Goal: Transaction & Acquisition: Purchase product/service

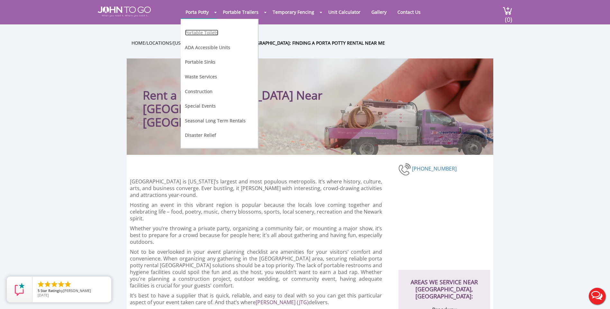
click at [194, 34] on link "Portable Toilets" at bounding box center [201, 33] width 33 height 6
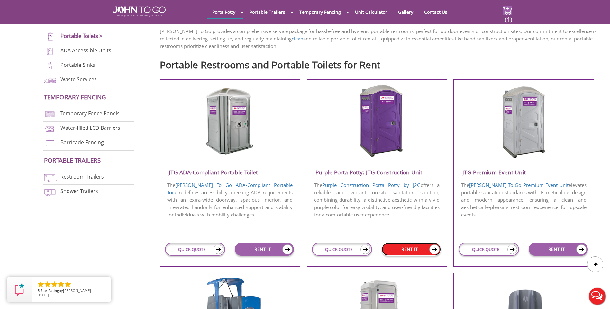
click at [429, 251] on link "RENT IT" at bounding box center [411, 249] width 59 height 13
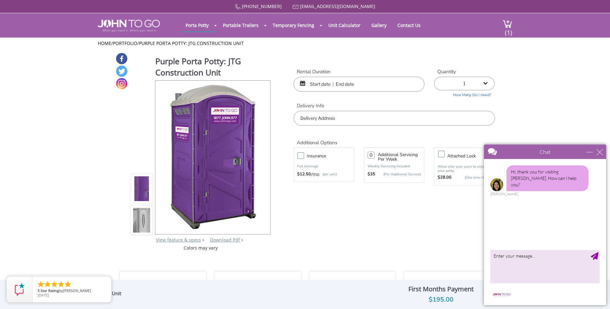
click at [376, 84] on input "text" at bounding box center [359, 84] width 131 height 15
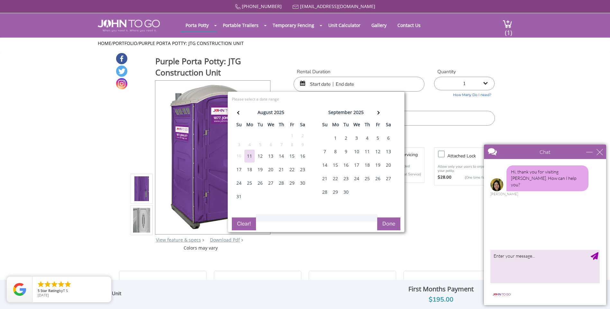
click at [261, 158] on div "12" at bounding box center [260, 156] width 10 height 13
click at [375, 111] on th at bounding box center [378, 113] width 11 height 13
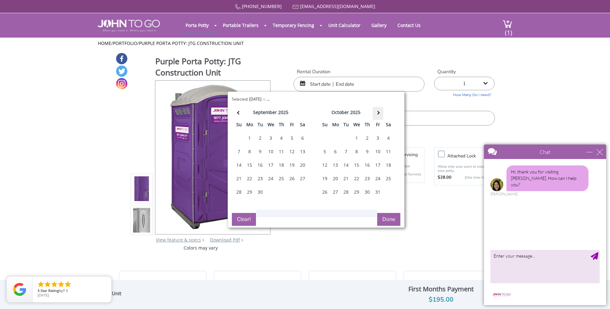
click at [375, 111] on th at bounding box center [378, 113] width 11 height 13
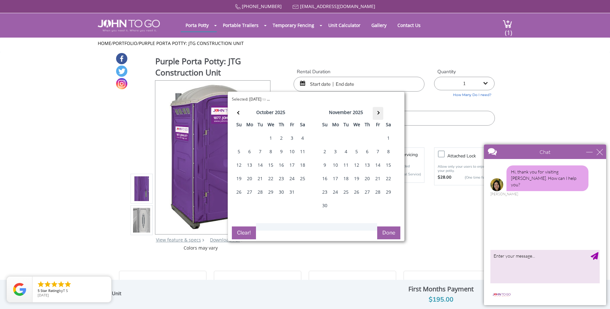
click at [375, 111] on th at bounding box center [378, 113] width 11 height 13
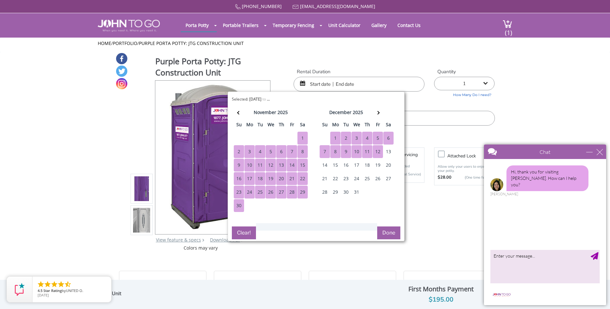
click at [380, 154] on div "12" at bounding box center [378, 151] width 10 height 13
type input "08/12/2025 to 12/12/2025"
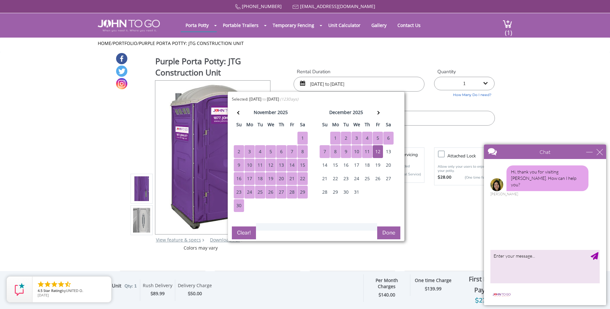
click at [390, 230] on button "Done" at bounding box center [388, 233] width 23 height 13
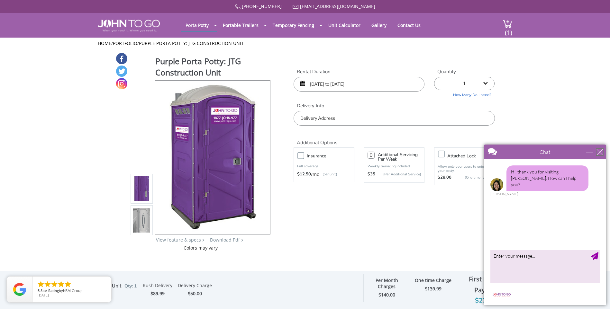
click at [600, 152] on div "close" at bounding box center [600, 152] width 6 height 6
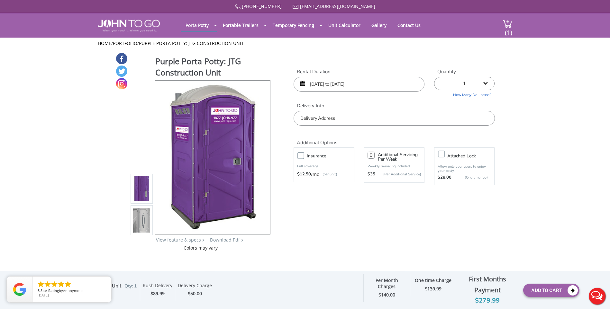
click at [422, 119] on input "text" at bounding box center [394, 118] width 201 height 15
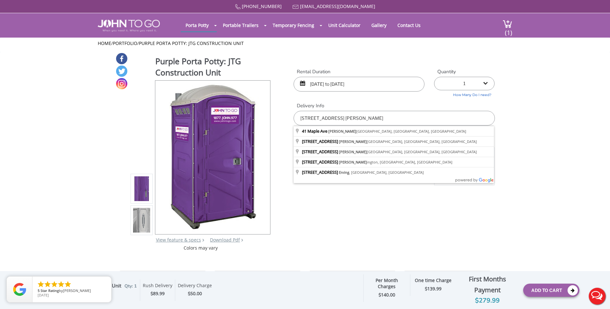
type input "[STREET_ADDRESS]"
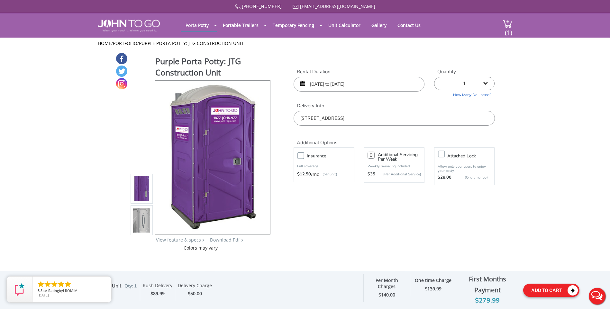
click at [548, 294] on button "Add To Cart" at bounding box center [551, 290] width 56 height 13
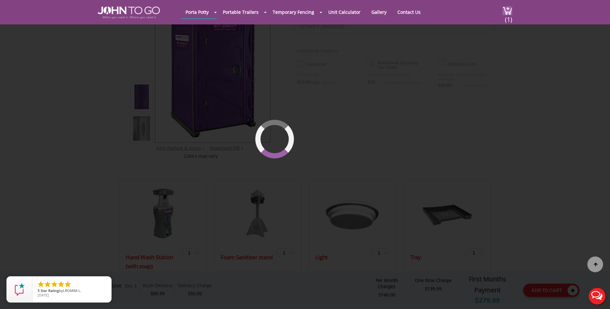
scroll to position [69, 0]
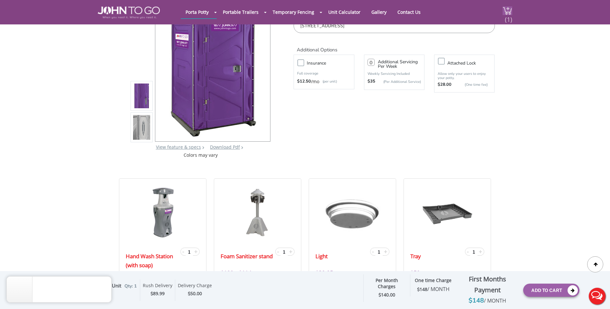
click at [507, 11] on span "(1)" at bounding box center [509, 17] width 8 height 14
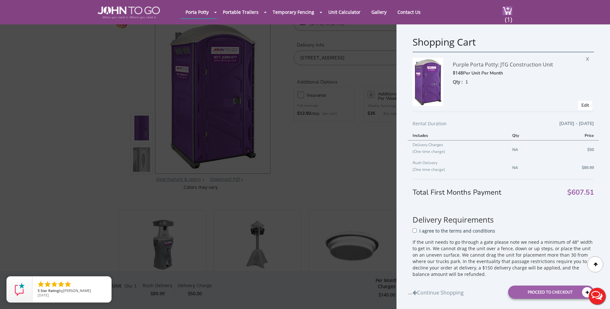
scroll to position [129, 0]
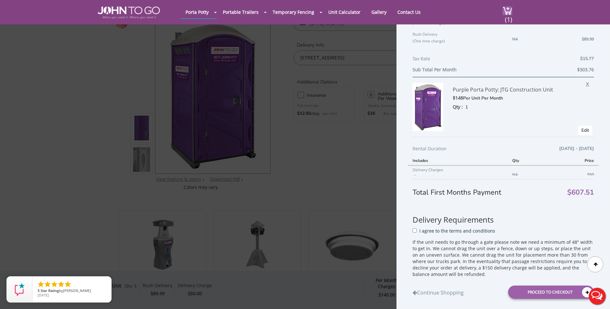
click at [586, 85] on span "X" at bounding box center [589, 83] width 6 height 8
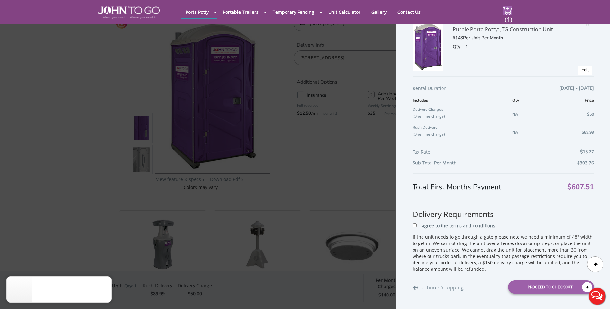
scroll to position [35, 0]
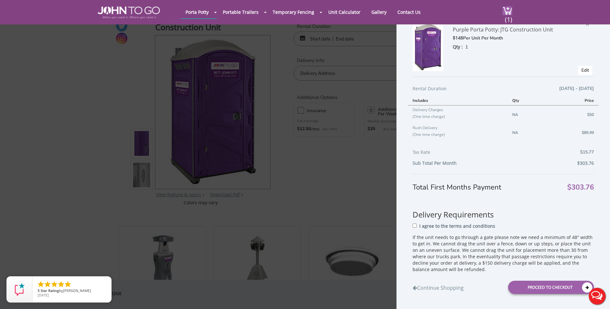
scroll to position [32, 0]
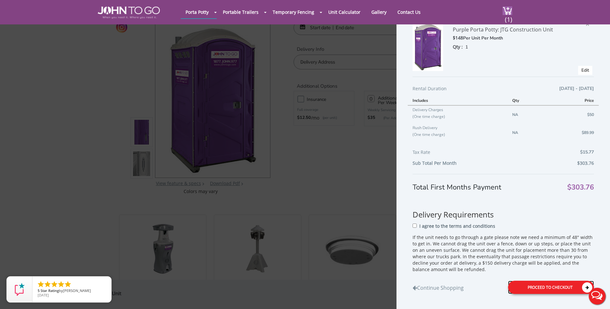
click at [569, 288] on div "Proceed to Checkout" at bounding box center [551, 287] width 86 height 13
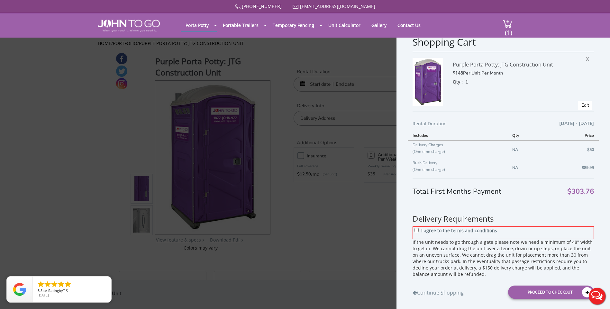
click at [578, 107] on span "Edit" at bounding box center [585, 105] width 14 height 9
click at [582, 105] on link "Edit" at bounding box center [586, 105] width 8 height 6
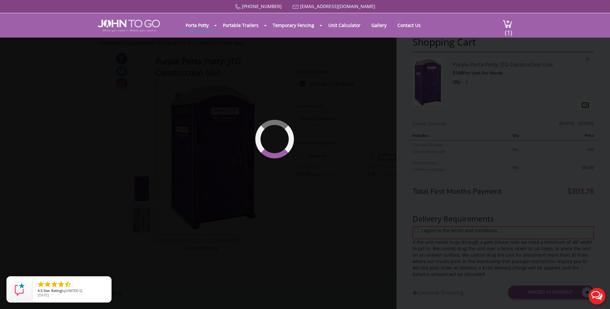
type input "08/12/2025 to 12/11/2025"
type input "0"
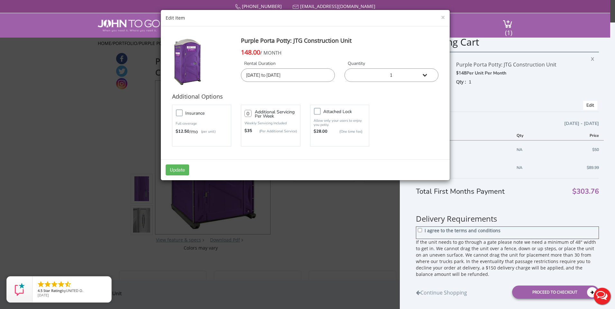
click at [313, 77] on input "08/12/2025 to 12/11/2025" at bounding box center [288, 76] width 94 height 14
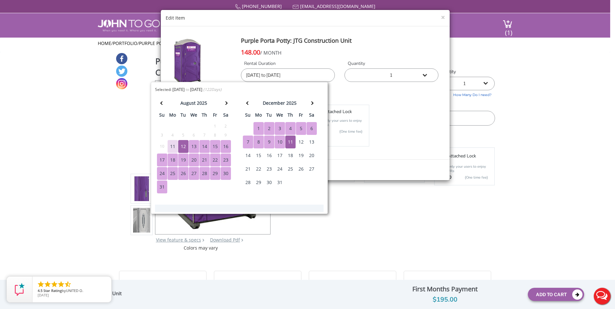
click at [305, 137] on div "12" at bounding box center [301, 142] width 10 height 13
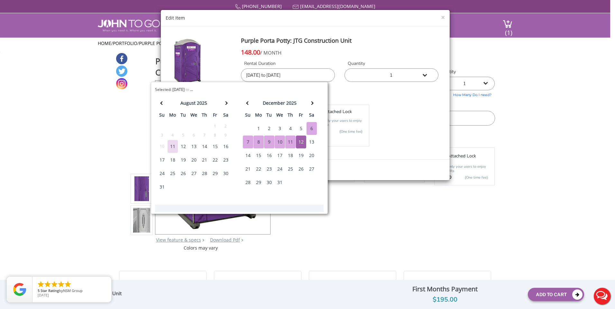
click at [397, 115] on div "Insurance Full coverage $12.50 /mo (per unit) 0 $35 Attached lock" at bounding box center [305, 125] width 276 height 45
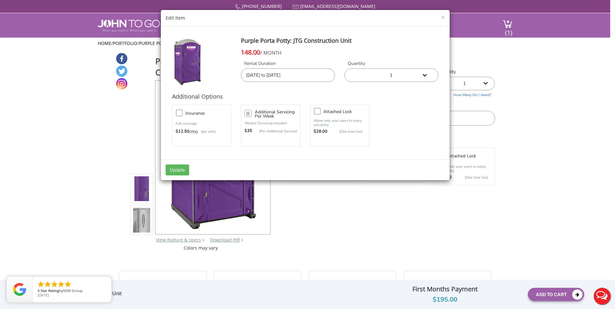
click at [303, 81] on input "08/12/2025 to 12/11/2025" at bounding box center [288, 76] width 94 height 14
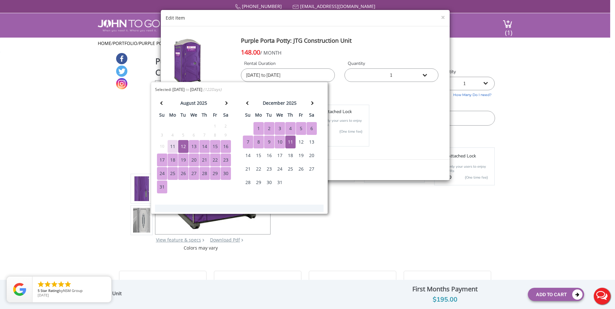
click at [301, 144] on div "12" at bounding box center [301, 142] width 10 height 13
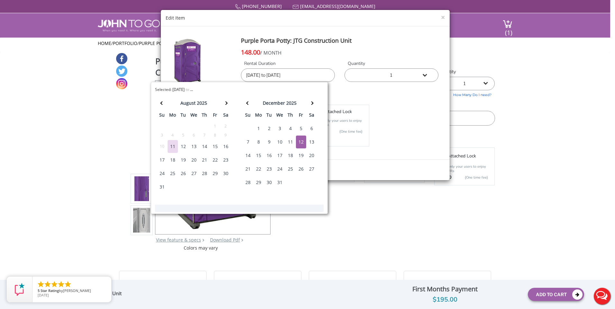
click at [299, 140] on div "12" at bounding box center [301, 142] width 10 height 13
click at [392, 123] on div "Insurance Full coverage $12.50 /mo (per unit) 0 $35 Attached lock" at bounding box center [305, 125] width 276 height 45
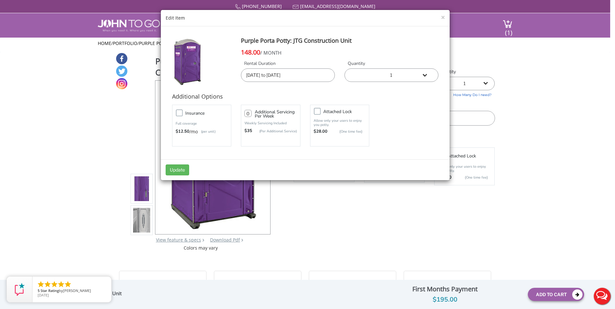
click at [263, 75] on input "12/12/2025 to 12/12/2025" at bounding box center [288, 76] width 94 height 14
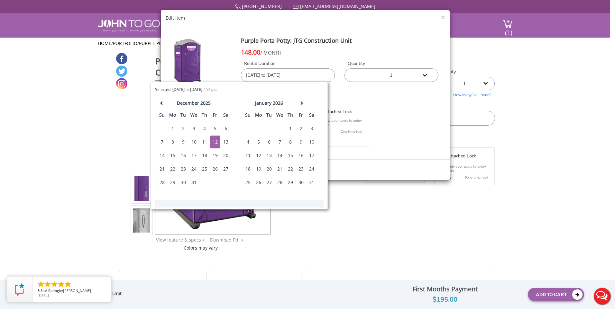
click at [250, 74] on input "12/12/2025 to 12/12/2025" at bounding box center [288, 76] width 94 height 14
type input "08/12/2025 to 12/12/2025"
click at [399, 106] on div "Insurance Full coverage $12.50 /mo (per unit) 0 $35 Attached lock" at bounding box center [305, 125] width 276 height 45
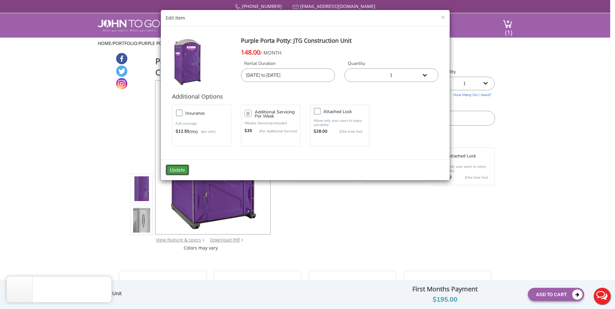
click at [168, 168] on button "Update" at bounding box center [177, 170] width 23 height 11
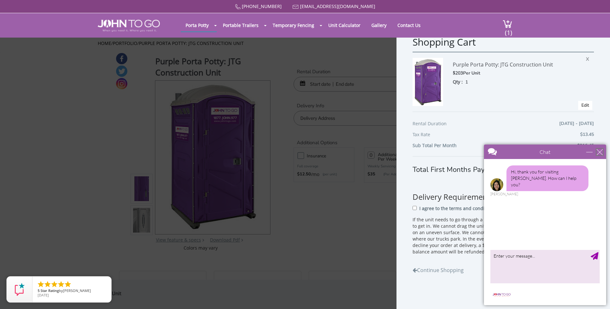
click at [600, 155] on div "close" at bounding box center [600, 152] width 6 height 6
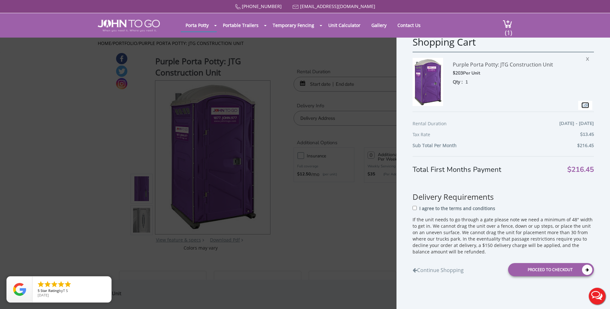
click at [582, 108] on link "Edit" at bounding box center [586, 105] width 8 height 6
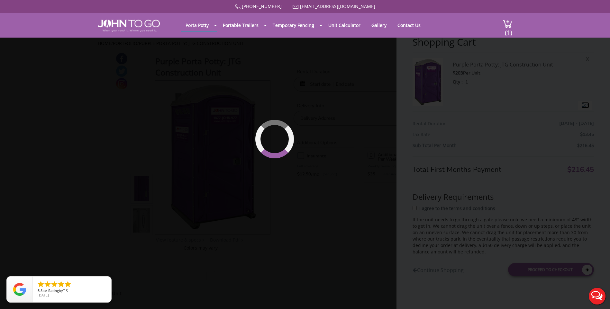
type input "12/12/2025 to 12/12/2025"
type input "0"
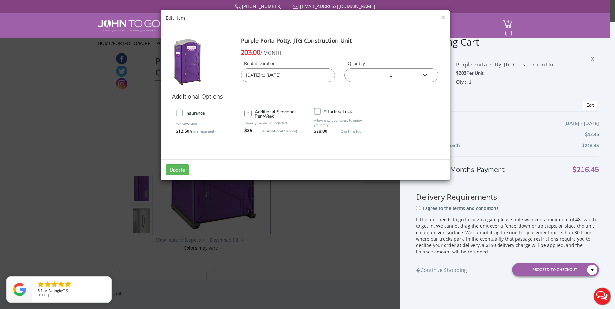
click at [300, 76] on input "12/12/2025 to 12/12/2025" at bounding box center [288, 76] width 94 height 14
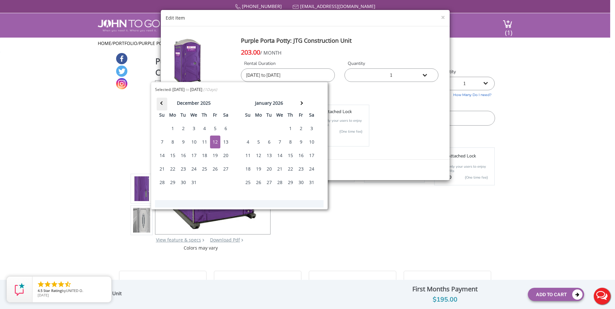
click at [164, 104] on th at bounding box center [162, 104] width 11 height 13
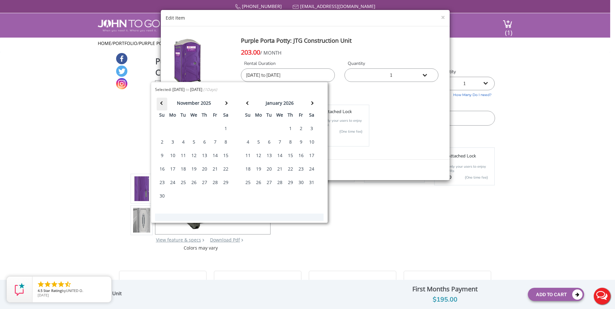
click at [164, 104] on th at bounding box center [162, 104] width 11 height 13
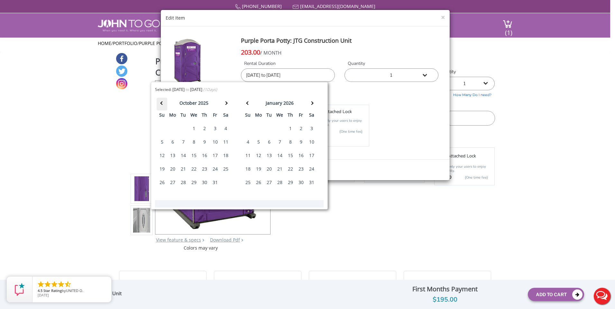
click at [164, 104] on th at bounding box center [162, 104] width 11 height 13
click at [186, 147] on div "12" at bounding box center [183, 146] width 10 height 13
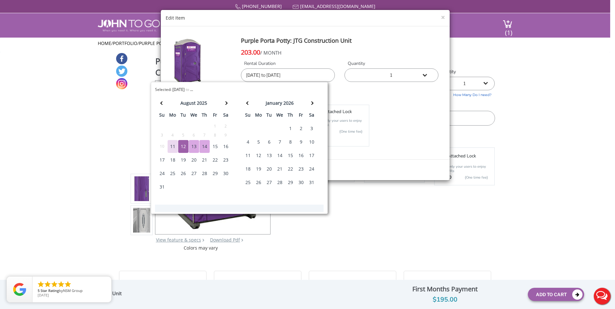
click at [309, 75] on input "12/12/2025 to 12/12/2025" at bounding box center [288, 76] width 94 height 14
click at [184, 145] on div "12" at bounding box center [183, 146] width 10 height 13
type input "08/12/2025 to 08/12/2025"
click at [410, 112] on div "Insurance Full coverage $12.50 /mo (per unit) 0 $35 Attached lock" at bounding box center [305, 125] width 276 height 45
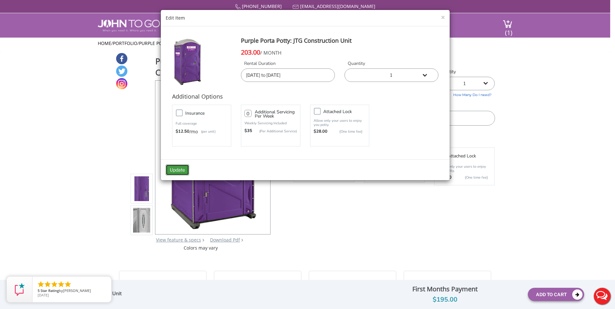
click at [176, 171] on button "Update" at bounding box center [177, 170] width 23 height 11
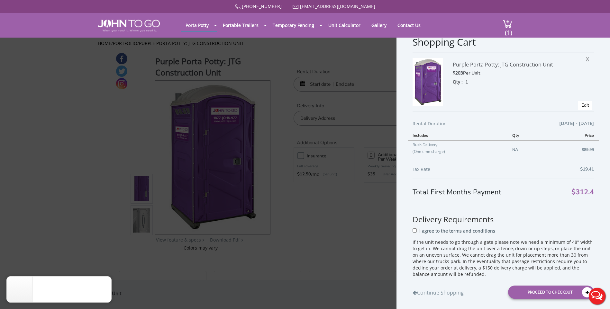
click at [586, 57] on span "X" at bounding box center [589, 58] width 6 height 8
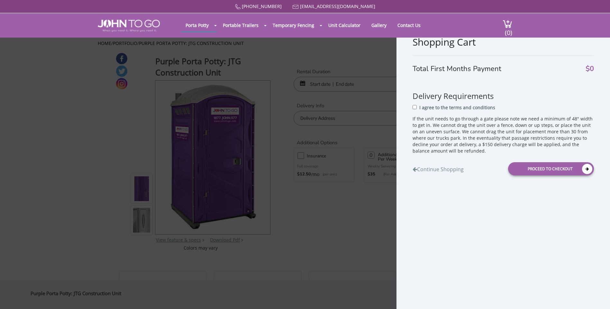
click at [373, 63] on div "Shopping Cart Total First Months Payment $0 Delivery Requirements I agree to th…" at bounding box center [305, 154] width 610 height 309
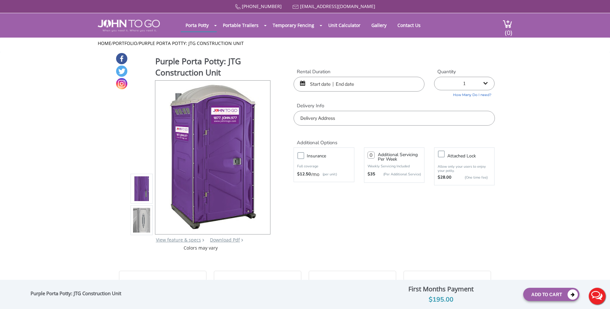
click at [341, 82] on input "text" at bounding box center [359, 84] width 131 height 15
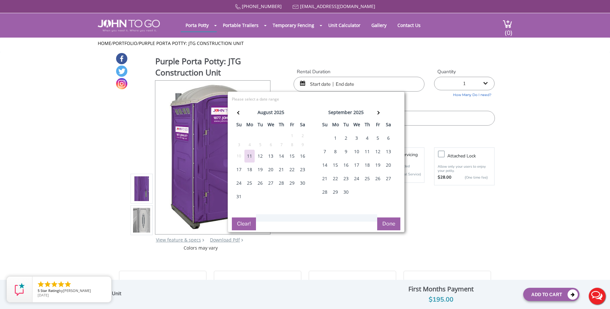
click at [257, 160] on div "12" at bounding box center [260, 156] width 10 height 13
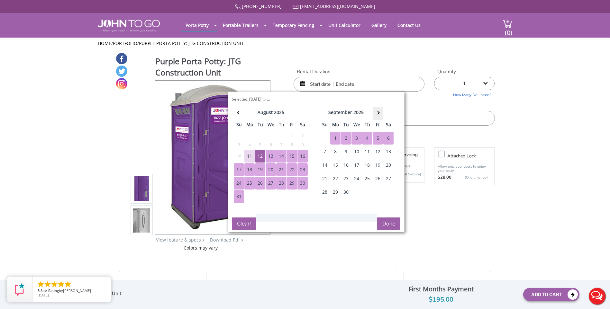
click at [382, 115] on th at bounding box center [378, 113] width 11 height 13
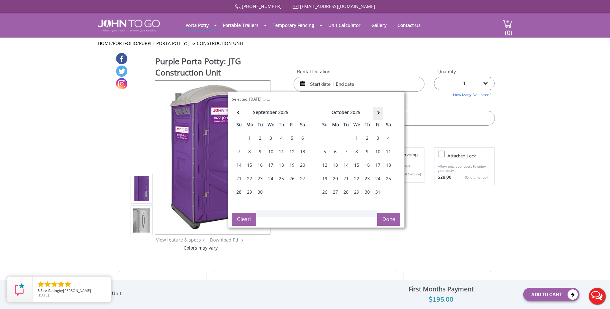
click at [382, 115] on th at bounding box center [378, 113] width 11 height 13
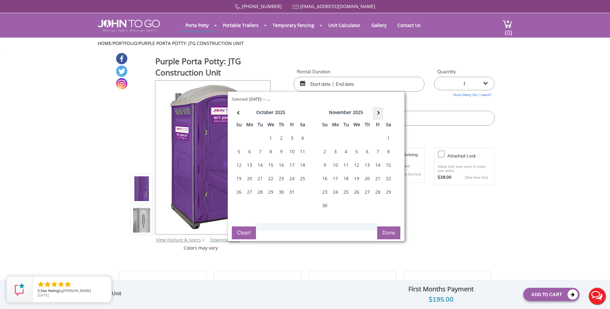
click at [382, 115] on th at bounding box center [378, 113] width 11 height 13
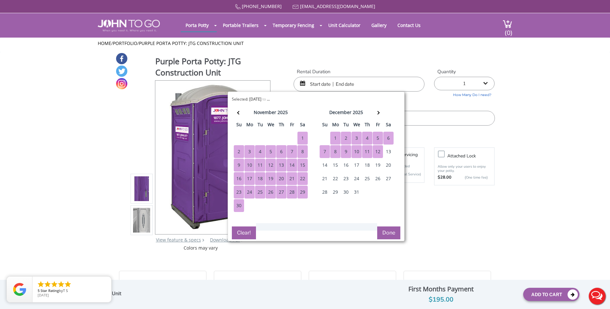
click at [377, 154] on div "12" at bounding box center [378, 151] width 10 height 13
type input "[DATE] to [DATE]"
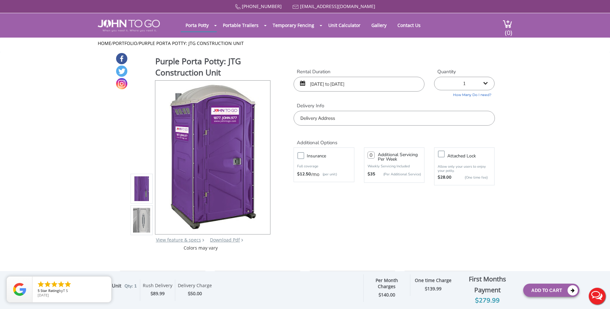
click at [341, 115] on input "text" at bounding box center [394, 118] width 201 height 15
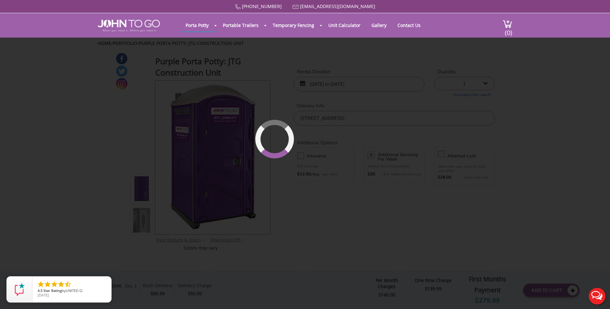
type input "[STREET_ADDRESS]"
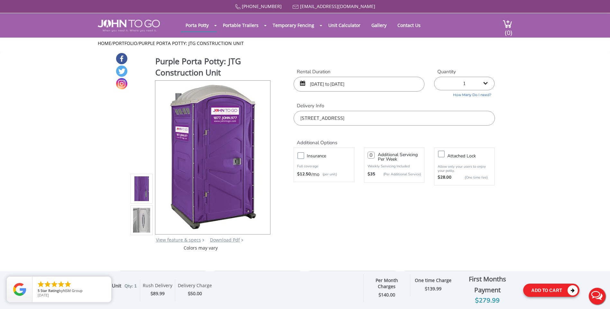
click at [551, 292] on button "Add To Cart" at bounding box center [551, 290] width 56 height 13
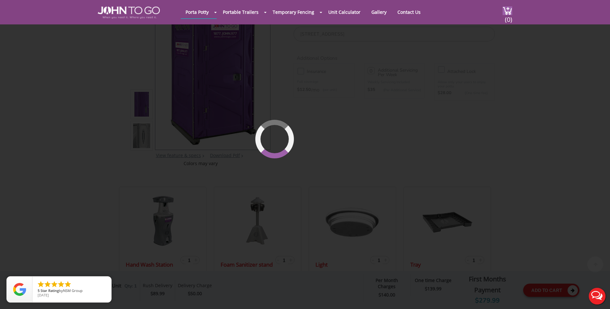
scroll to position [69, 0]
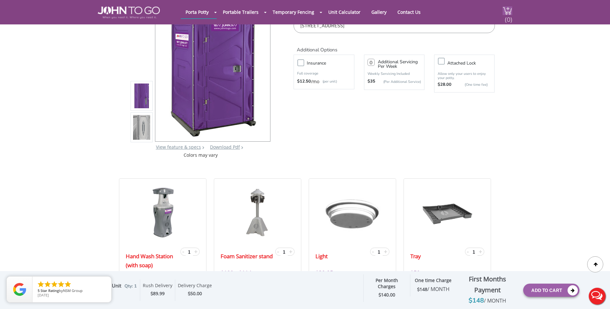
click at [510, 15] on span "(0)" at bounding box center [509, 17] width 8 height 14
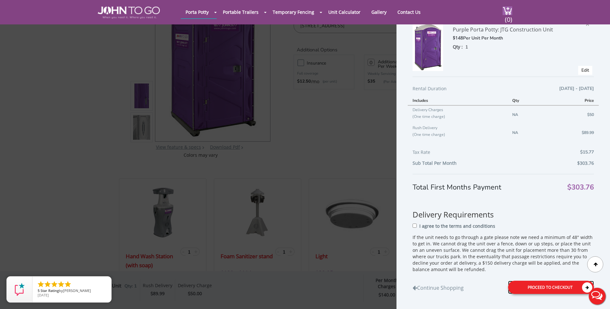
click at [550, 286] on div "Proceed to Checkout" at bounding box center [551, 287] width 86 height 13
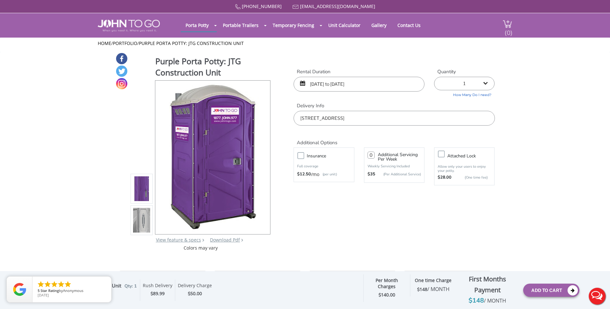
click at [508, 27] on span "(0)" at bounding box center [509, 30] width 8 height 14
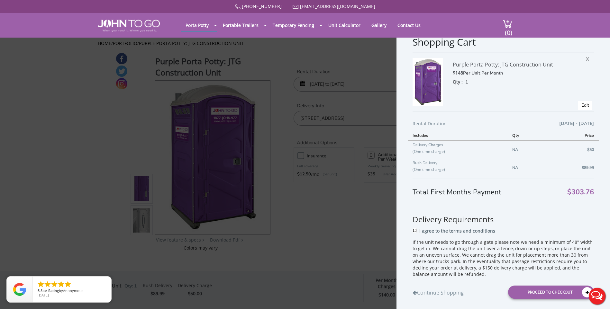
click at [413, 233] on input "I agree to the terms and conditions" at bounding box center [415, 231] width 4 height 4
checkbox input "true"
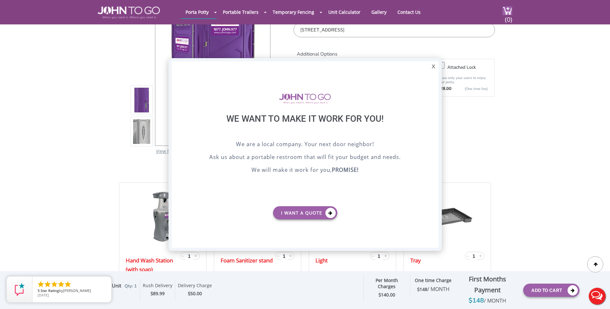
click at [441, 69] on div "X We want to make it work for you! We are a local company. Your next door neigh…" at bounding box center [305, 154] width 273 height 193
click at [432, 66] on div "X" at bounding box center [434, 66] width 10 height 11
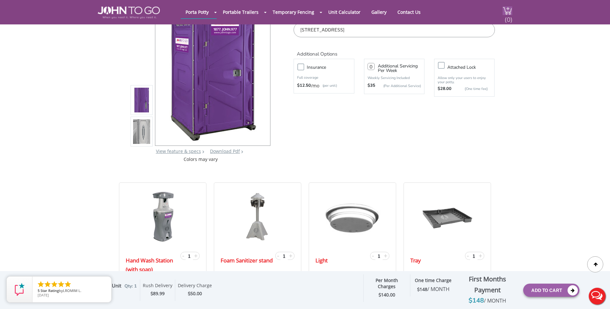
click at [505, 8] on img at bounding box center [508, 10] width 10 height 9
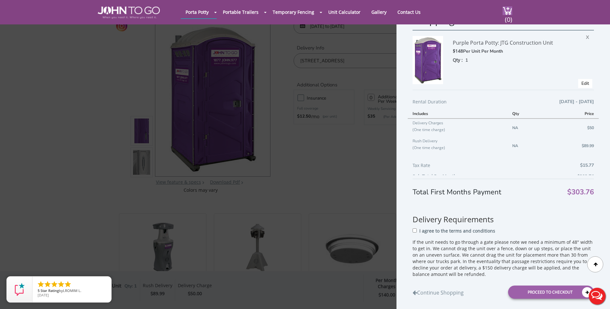
scroll to position [35, 0]
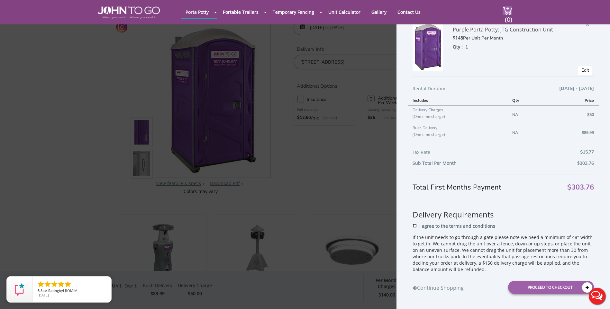
click at [417, 226] on input "I agree to the terms and conditions" at bounding box center [415, 226] width 4 height 4
checkbox input "true"
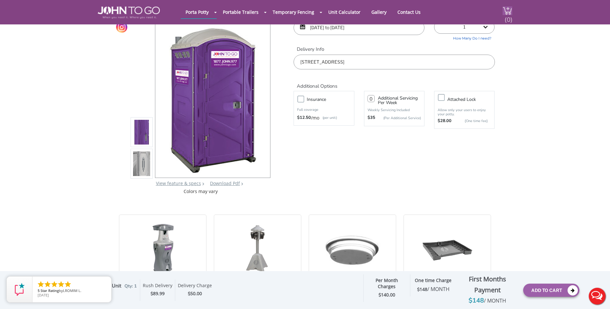
click at [509, 17] on span "(0)" at bounding box center [509, 17] width 8 height 14
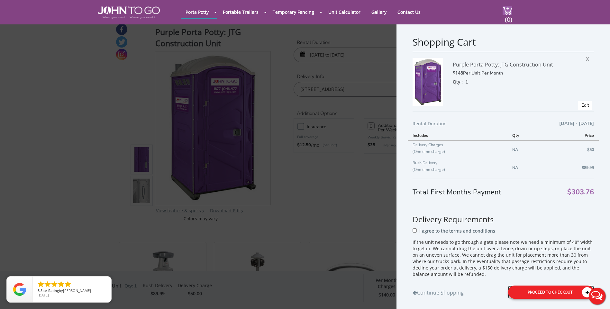
scroll to position [2, 0]
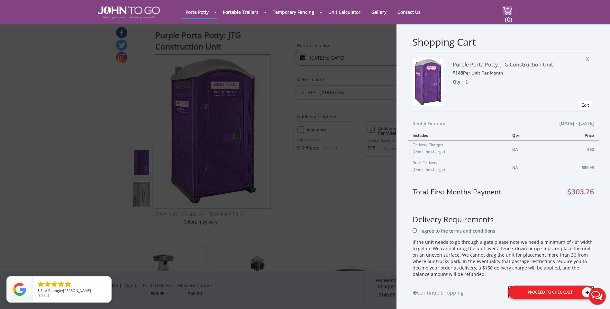
click at [563, 292] on div "Proceed to Checkout" at bounding box center [551, 292] width 86 height 13
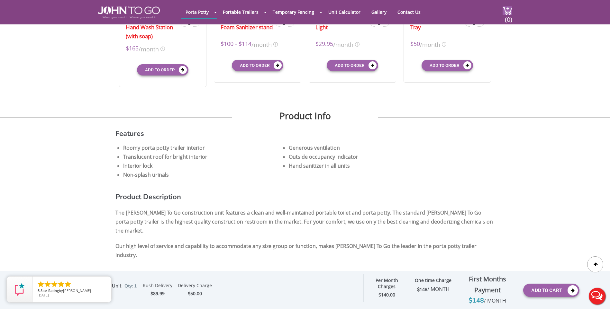
scroll to position [322, 0]
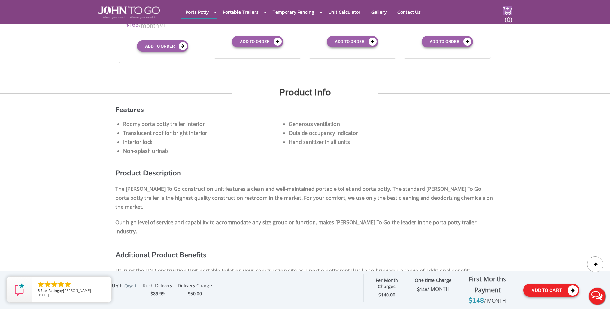
click at [553, 288] on button "Add To Cart" at bounding box center [551, 290] width 56 height 13
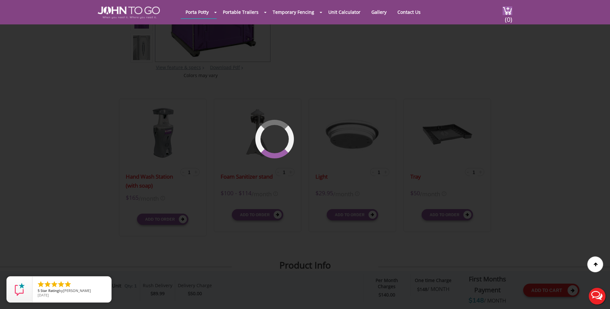
scroll to position [44, 0]
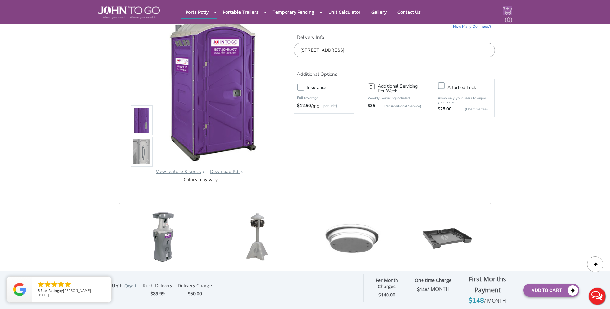
click at [511, 9] on img at bounding box center [508, 10] width 10 height 9
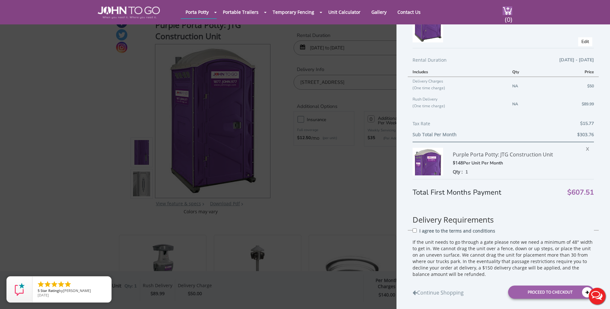
scroll to position [0, 0]
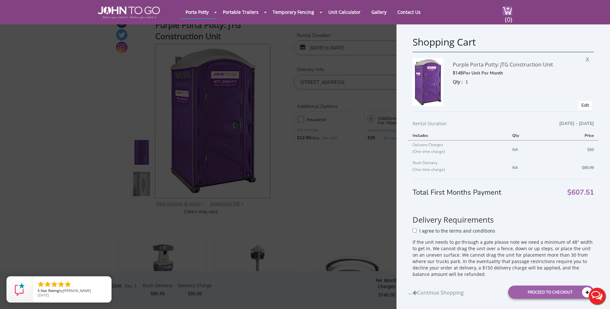
click at [586, 57] on span "X" at bounding box center [589, 58] width 6 height 8
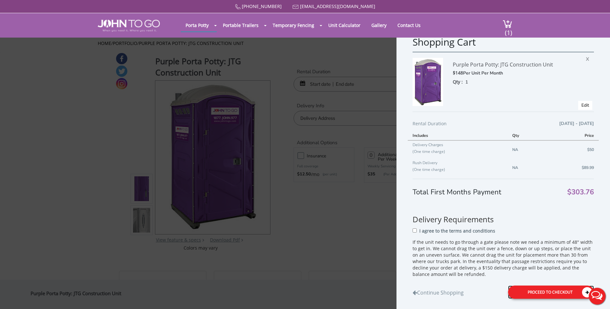
click at [539, 294] on div "Proceed to Checkout" at bounding box center [551, 292] width 86 height 13
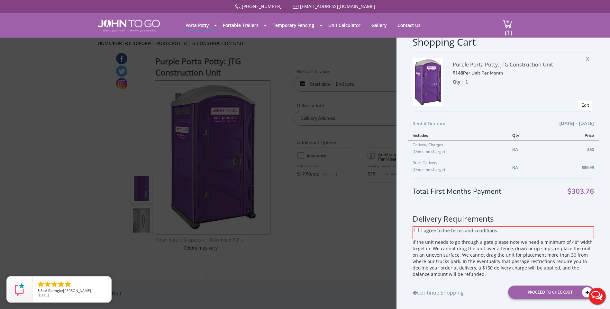
click at [420, 229] on div "I agree to the terms and conditions" at bounding box center [503, 233] width 181 height 13
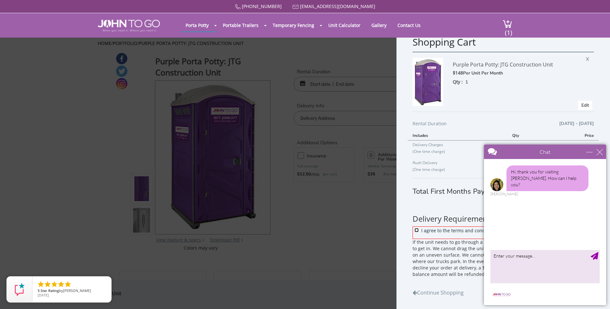
click at [417, 232] on input "I agree to the terms and conditions" at bounding box center [417, 230] width 4 height 4
checkbox input "true"
click at [603, 150] on div "Chat" at bounding box center [545, 152] width 122 height 14
click at [601, 156] on div "Chat" at bounding box center [545, 152] width 122 height 14
click at [599, 155] on div "close" at bounding box center [600, 152] width 6 height 6
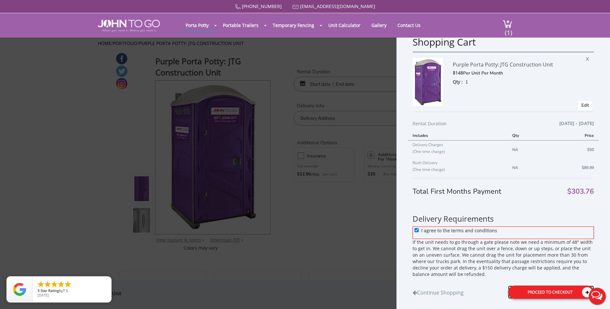
click at [552, 288] on div "Proceed to Checkout" at bounding box center [551, 292] width 86 height 13
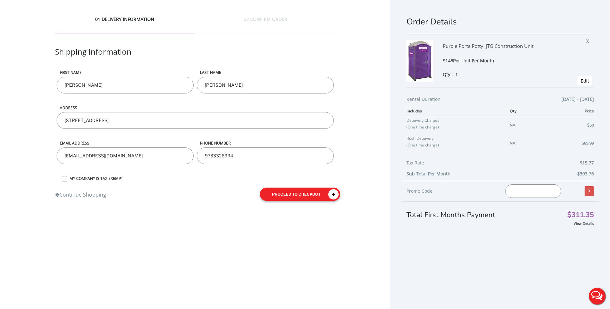
click at [292, 195] on button "proceed to checkout" at bounding box center [300, 194] width 80 height 13
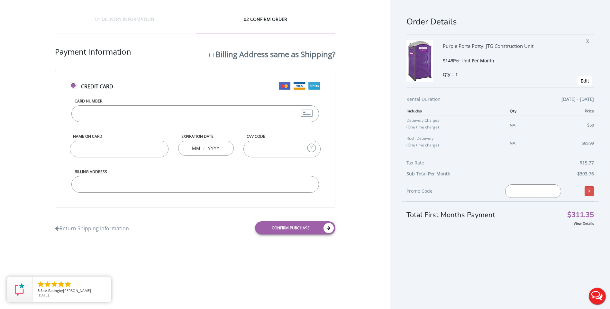
click at [151, 101] on label "Card Number" at bounding box center [195, 100] width 248 height 5
click at [151, 106] on input "Card Number" at bounding box center [195, 114] width 248 height 17
click at [150, 112] on input "Card Number" at bounding box center [195, 114] width 248 height 17
type input "4246315428096869"
type input "11"
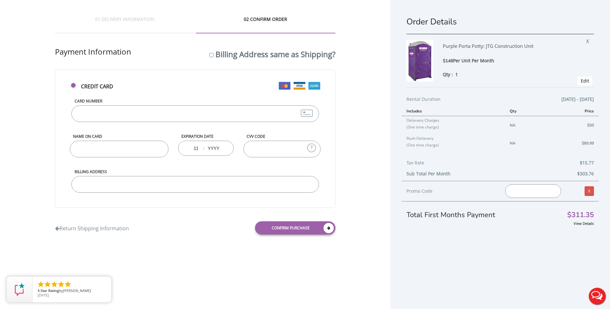
type input "2029"
type input "610"
type input "5122302675761177"
type input "[PERSON_NAME]"
click at [142, 190] on input "Billing Address" at bounding box center [195, 184] width 248 height 17
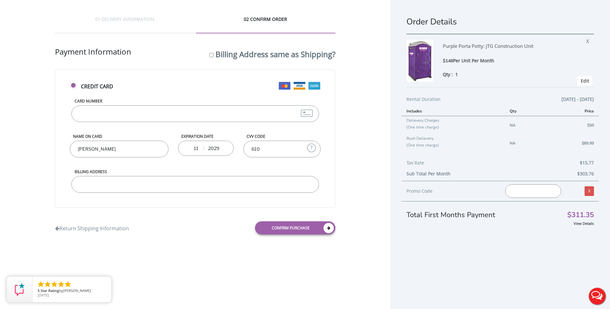
type input "271 South 10th Street, Newark, NJ, USA"
click at [226, 146] on div "11 / 2029" at bounding box center [206, 148] width 56 height 15
click at [219, 149] on input "2029" at bounding box center [213, 148] width 13 height 13
type input "2029"
click at [202, 149] on div "11 / 2029" at bounding box center [206, 148] width 56 height 15
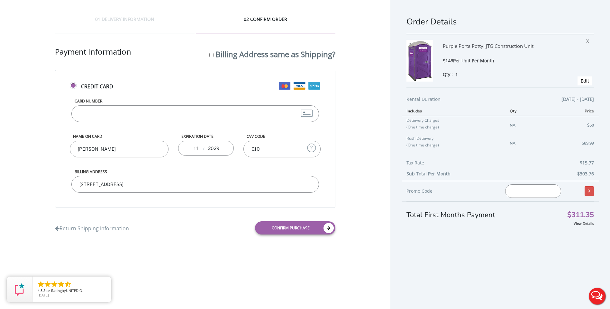
click at [198, 148] on input "11" at bounding box center [196, 148] width 8 height 13
type input "11"
click at [136, 113] on input "5122302675761177" at bounding box center [195, 114] width 248 height 17
type input "5122302675761177"
click at [276, 145] on input "610" at bounding box center [282, 149] width 77 height 17
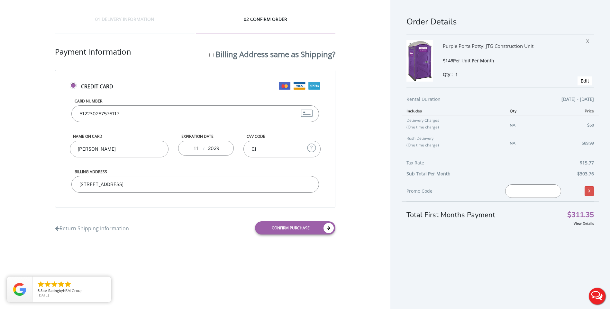
type input "610"
drag, startPoint x: 111, startPoint y: 266, endPoint x: 100, endPoint y: 187, distance: 80.2
click at [111, 266] on div "01 DELIVERY INFORMATION 02 CONFIRM ORDER Shipping Information First name Marcel…" at bounding box center [305, 162] width 610 height 325
click at [127, 152] on input "[PERSON_NAME]" at bounding box center [119, 149] width 99 height 17
type input "Marcela DelgadillO"
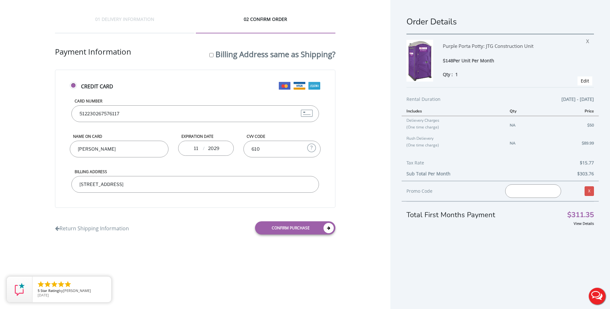
click at [244, 230] on div "Confirm purchase" at bounding box center [267, 228] width 145 height 23
click at [224, 191] on input "271 South 10th Street, Newark, NJ, USA" at bounding box center [195, 184] width 248 height 17
type input "271 South 10th Street, Newark, NJ, USA"
click at [272, 227] on link "Confirm purchase" at bounding box center [295, 228] width 80 height 13
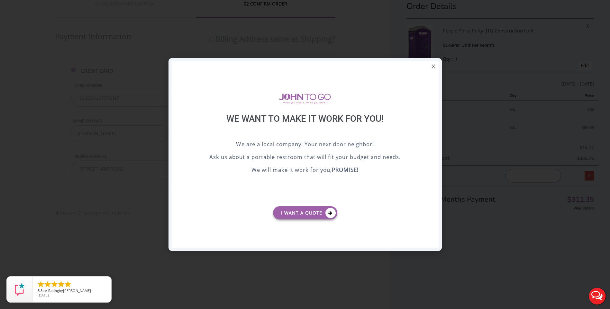
click at [434, 67] on div "X" at bounding box center [434, 66] width 10 height 11
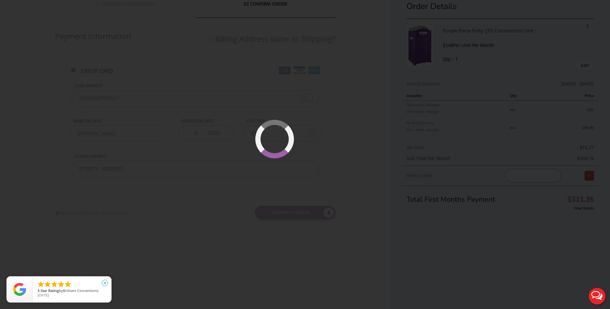
click at [107, 283] on icon "close" at bounding box center [105, 283] width 6 height 6
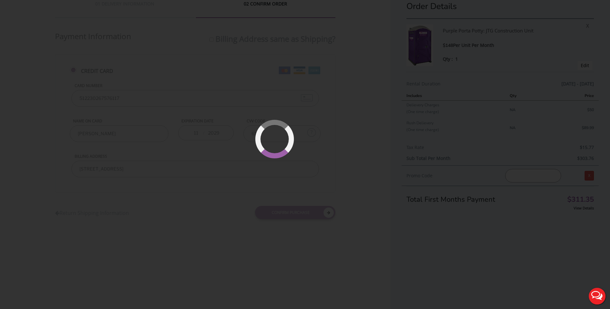
click at [282, 215] on div at bounding box center [305, 154] width 610 height 309
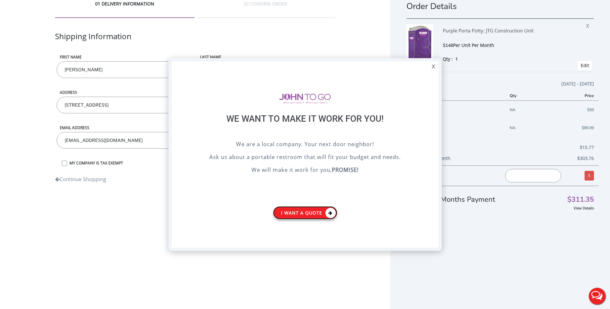
click at [327, 213] on icon at bounding box center [331, 213] width 10 height 10
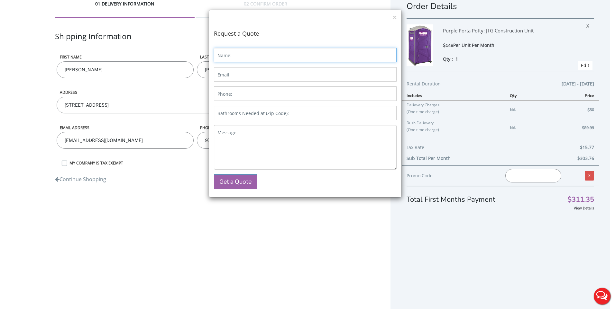
click at [301, 58] on input "Name:" at bounding box center [305, 55] width 183 height 14
type input "[PERSON_NAME]"
type input "[EMAIL_ADDRESS][DOMAIN_NAME]"
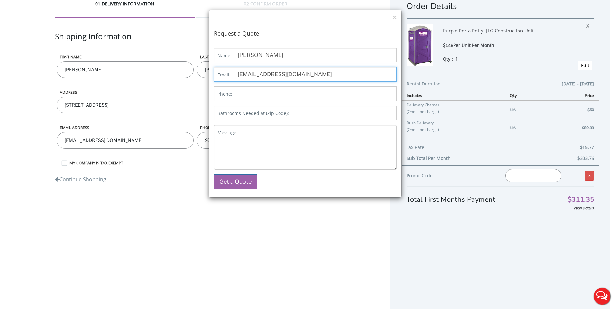
type input "9733326994"
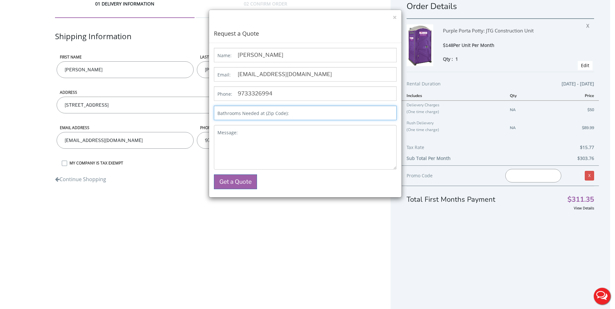
type input "07103"
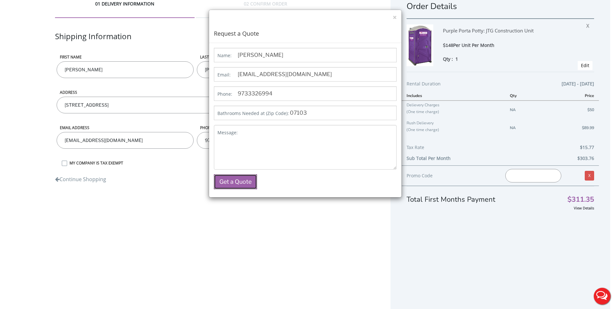
click at [231, 183] on button "Get a Quote" at bounding box center [235, 182] width 43 height 15
